Goal: Navigation & Orientation: Find specific page/section

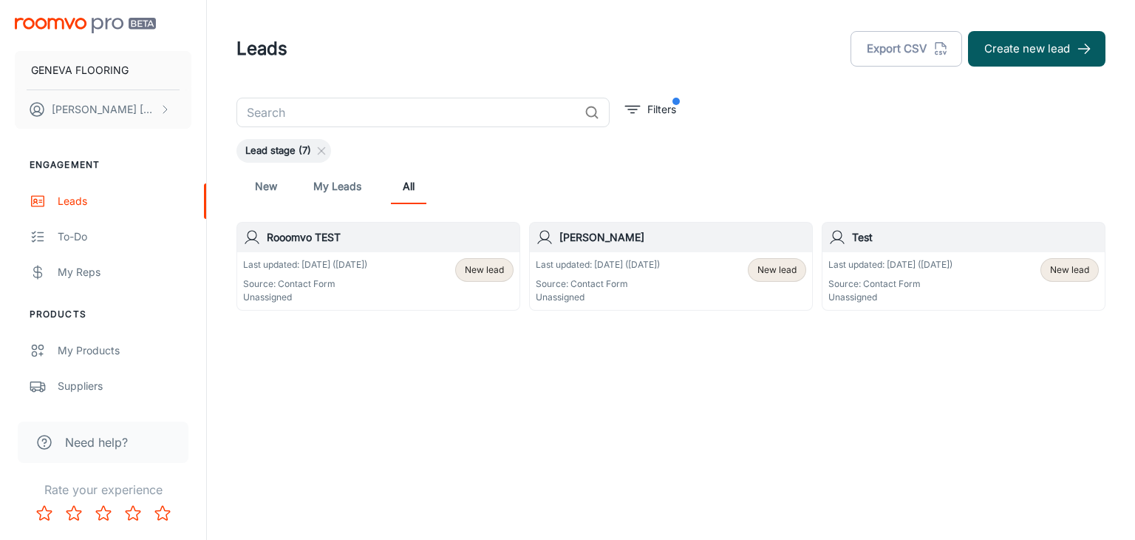
click at [502, 24] on header "Leads Export CSV Create new lead" at bounding box center [671, 49] width 905 height 98
click at [327, 149] on icon at bounding box center [322, 151] width 12 height 12
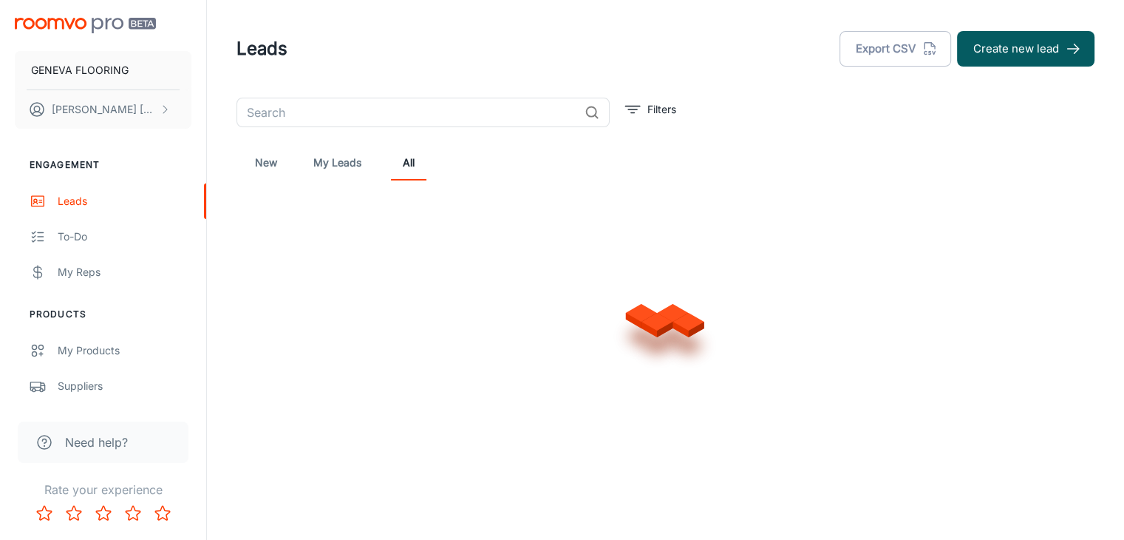
click at [375, 42] on div "Leads Export CSV Create new lead" at bounding box center [666, 49] width 858 height 38
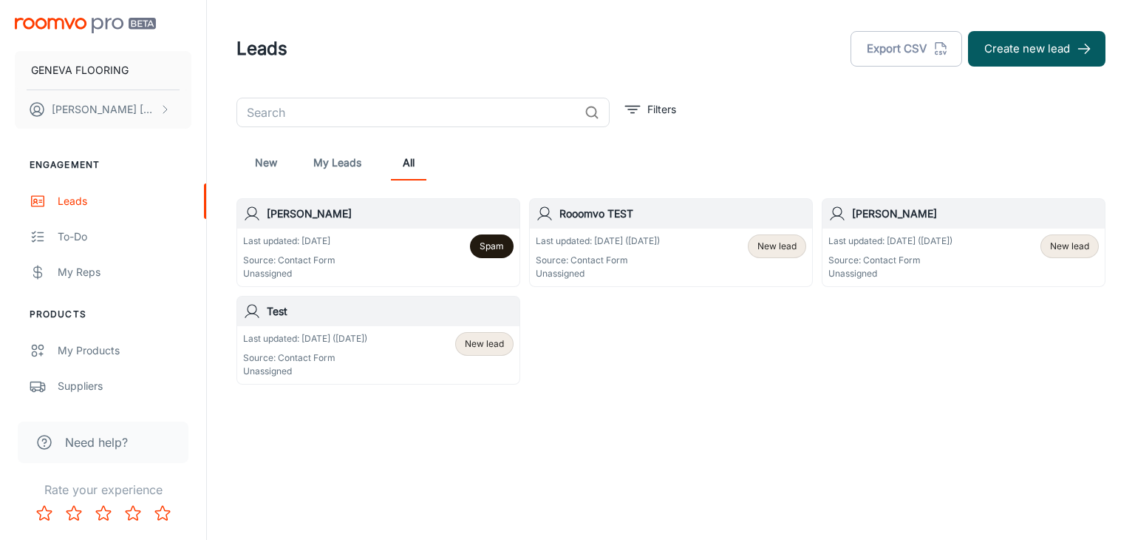
click at [534, 69] on header "Leads Export CSV Create new lead" at bounding box center [671, 49] width 905 height 98
click at [591, 47] on div "Leads Export CSV Create new lead" at bounding box center [671, 49] width 869 height 38
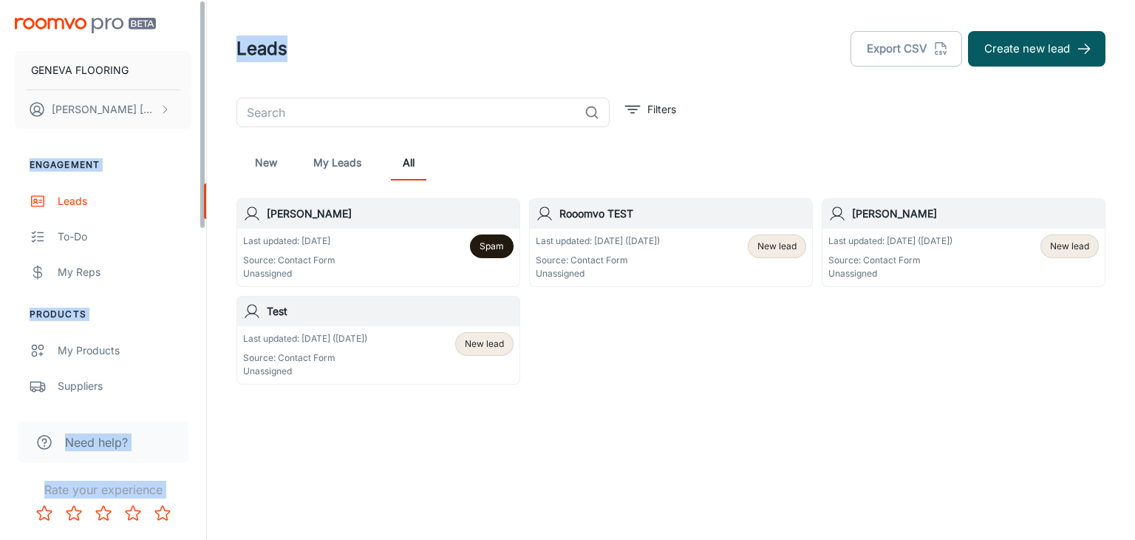
drag, startPoint x: 293, startPoint y: 52, endPoint x: 201, endPoint y: 52, distance: 92.4
click at [201, 52] on div "GENEVA FLOORING [PERSON_NAME] Engagement Leads To-do My Reps Products My Produc…" at bounding box center [567, 245] width 1135 height 491
click at [317, 47] on div "Leads Export CSV Create new lead" at bounding box center [671, 49] width 869 height 38
click at [304, 41] on div "Leads Export CSV Create new lead" at bounding box center [671, 49] width 869 height 38
drag, startPoint x: 259, startPoint y: 53, endPoint x: 273, endPoint y: 48, distance: 15.0
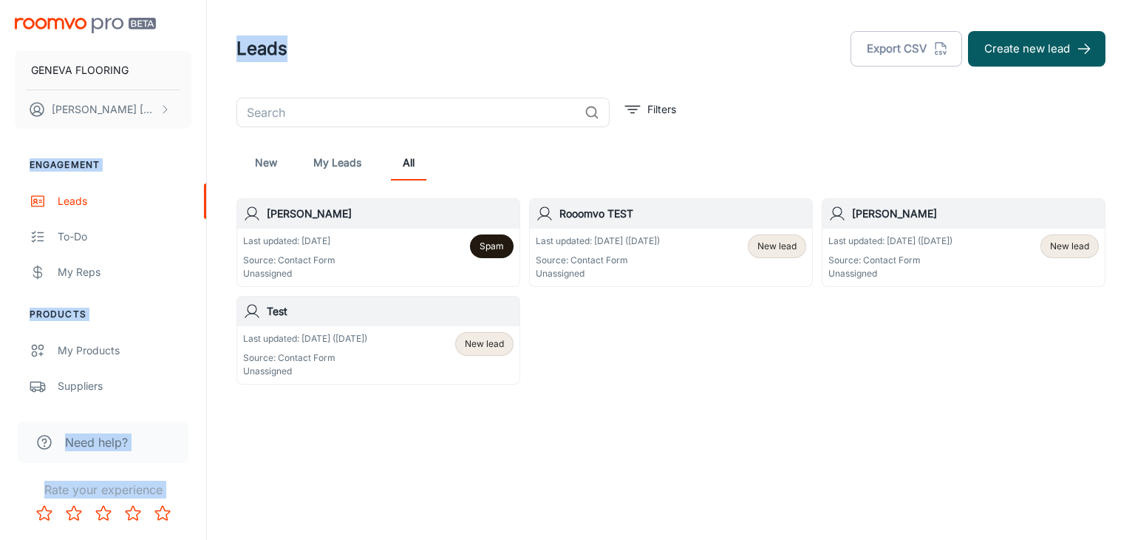
click at [259, 54] on h1 "Leads" at bounding box center [262, 48] width 51 height 27
drag, startPoint x: 299, startPoint y: 56, endPoint x: 288, endPoint y: 48, distance: 13.2
click at [299, 56] on div "Leads Export CSV Create new lead" at bounding box center [671, 49] width 869 height 38
click at [286, 45] on h1 "Leads" at bounding box center [262, 48] width 51 height 27
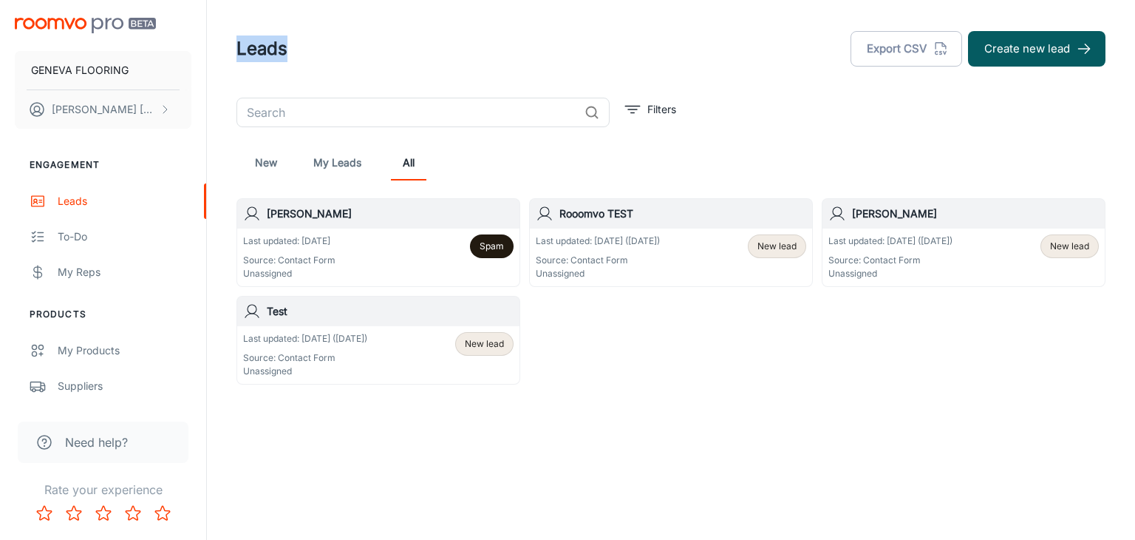
drag, startPoint x: 237, startPoint y: 45, endPoint x: 328, endPoint y: 50, distance: 91.8
click at [328, 50] on div "Leads Export CSV Create new lead" at bounding box center [671, 49] width 869 height 38
click at [438, 84] on header "Leads Export CSV Create new lead" at bounding box center [671, 49] width 905 height 98
click at [344, 264] on div "Last updated: [DATE] Source: Contact Form Unassigned Spam" at bounding box center [378, 257] width 271 height 46
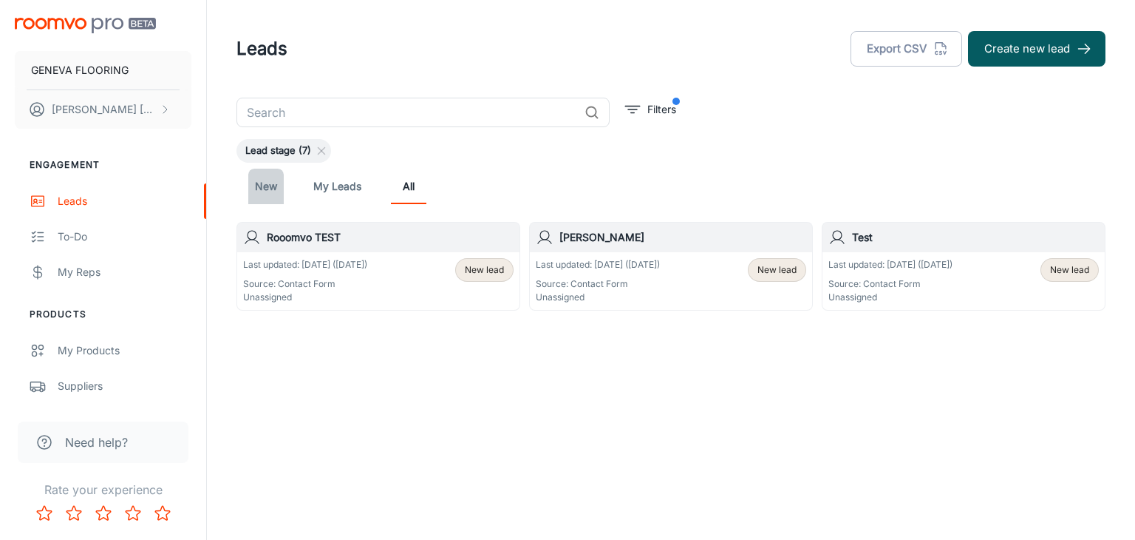
click at [264, 194] on link "New" at bounding box center [265, 186] width 35 height 35
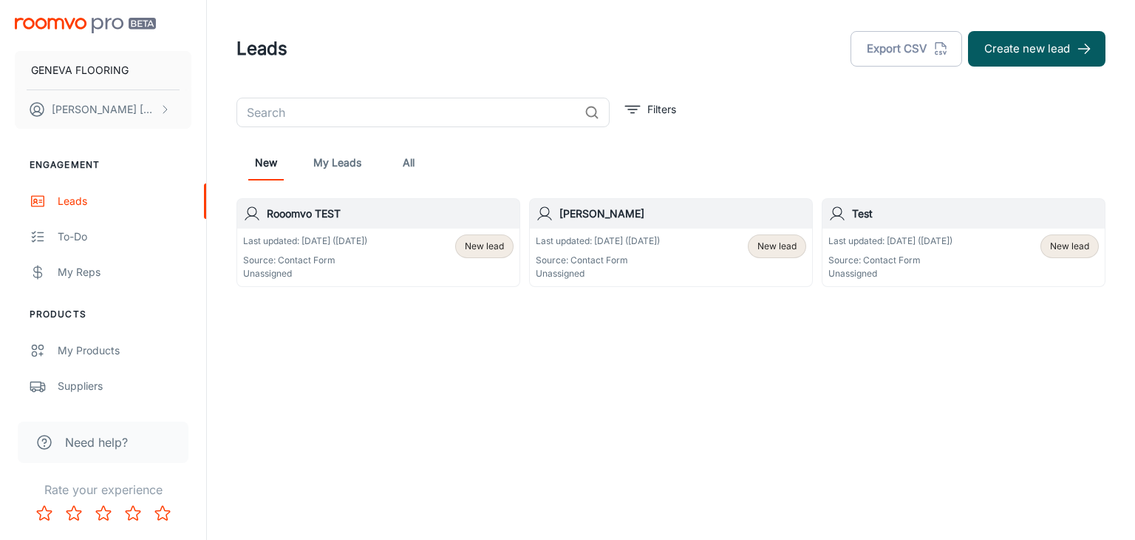
click at [351, 152] on link "My Leads" at bounding box center [337, 162] width 48 height 35
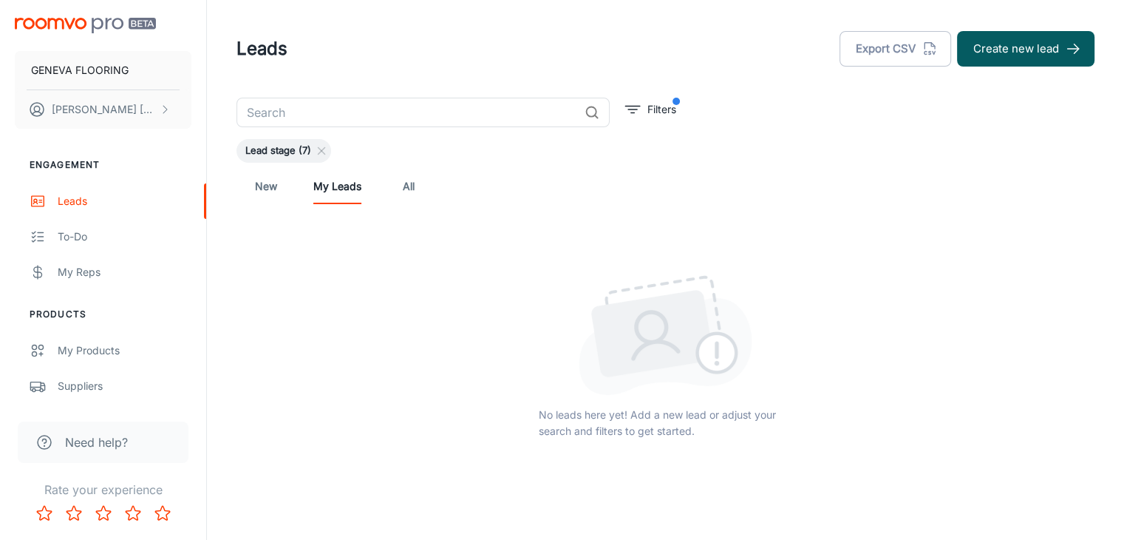
click at [405, 182] on link "All" at bounding box center [408, 186] width 35 height 35
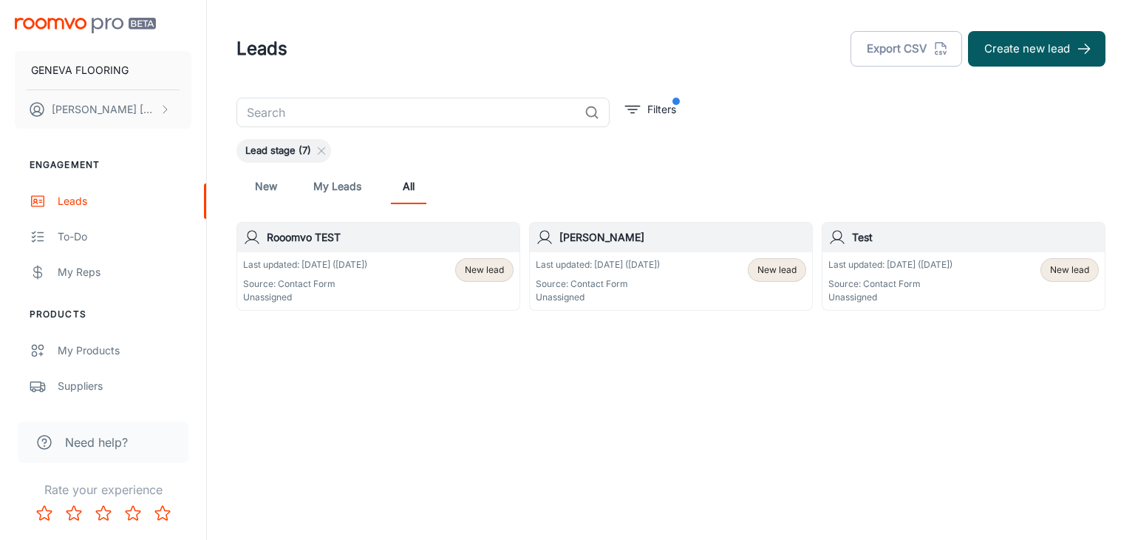
click at [367, 285] on p "Source: Contact Form" at bounding box center [305, 283] width 124 height 13
click at [941, 412] on div "Leads Export CSV Create new lead ​ Filters Lead stage (7) New My Leads All Rooo…" at bounding box center [671, 208] width 928 height 417
click at [256, 186] on link "New" at bounding box center [265, 186] width 35 height 35
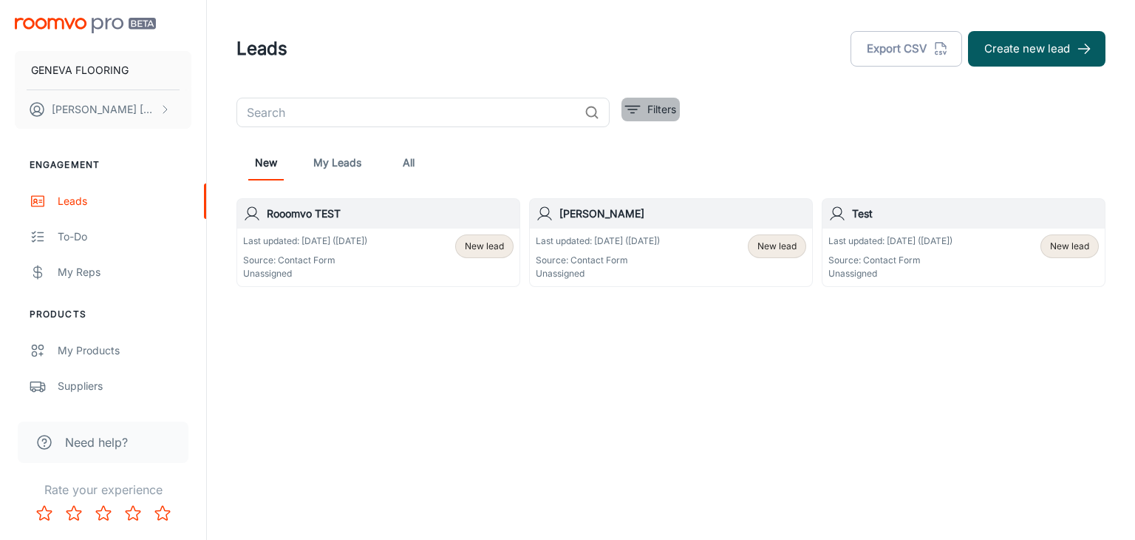
click at [675, 106] on p "Filters" at bounding box center [661, 109] width 29 height 16
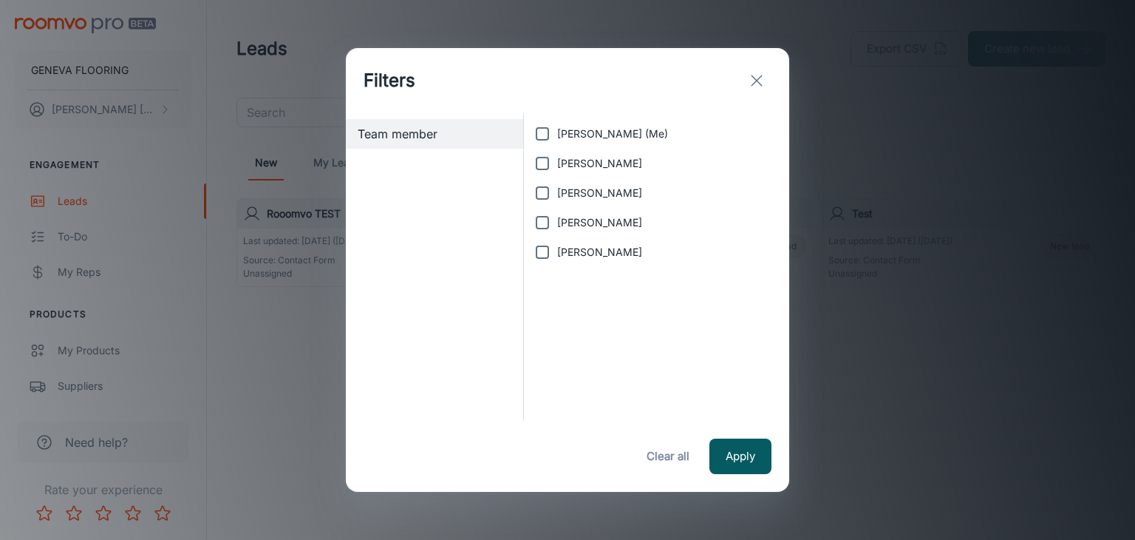
click at [863, 97] on div "Filters Team member Belinda Ortega (Me) Carrie Gustafson Judy Wells Lanaya Flav…" at bounding box center [567, 270] width 1135 height 540
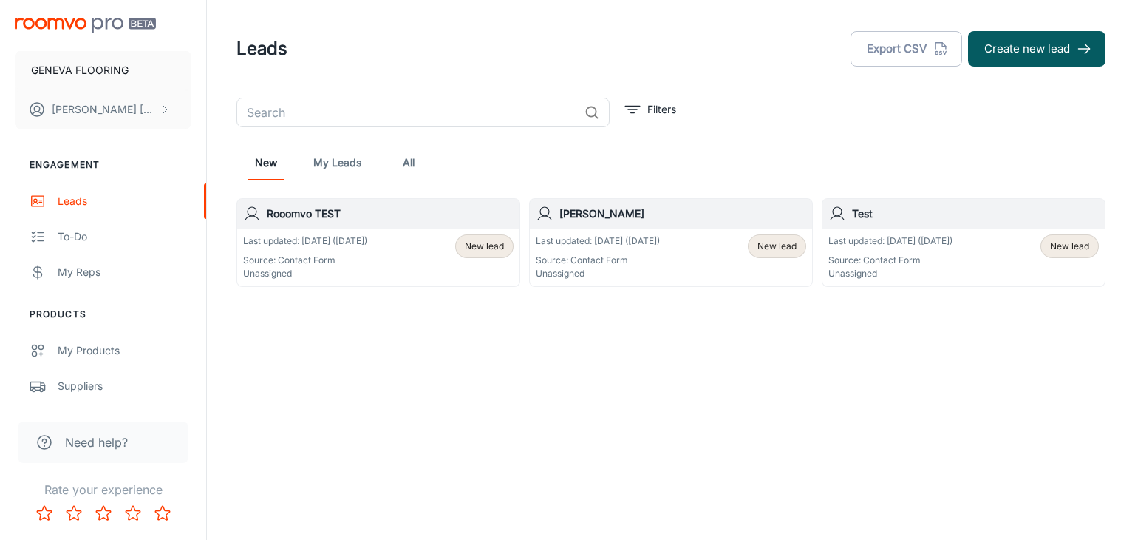
click at [357, 52] on div "Leads Export CSV Create new lead" at bounding box center [671, 49] width 869 height 38
